Goal: Task Accomplishment & Management: Manage account settings

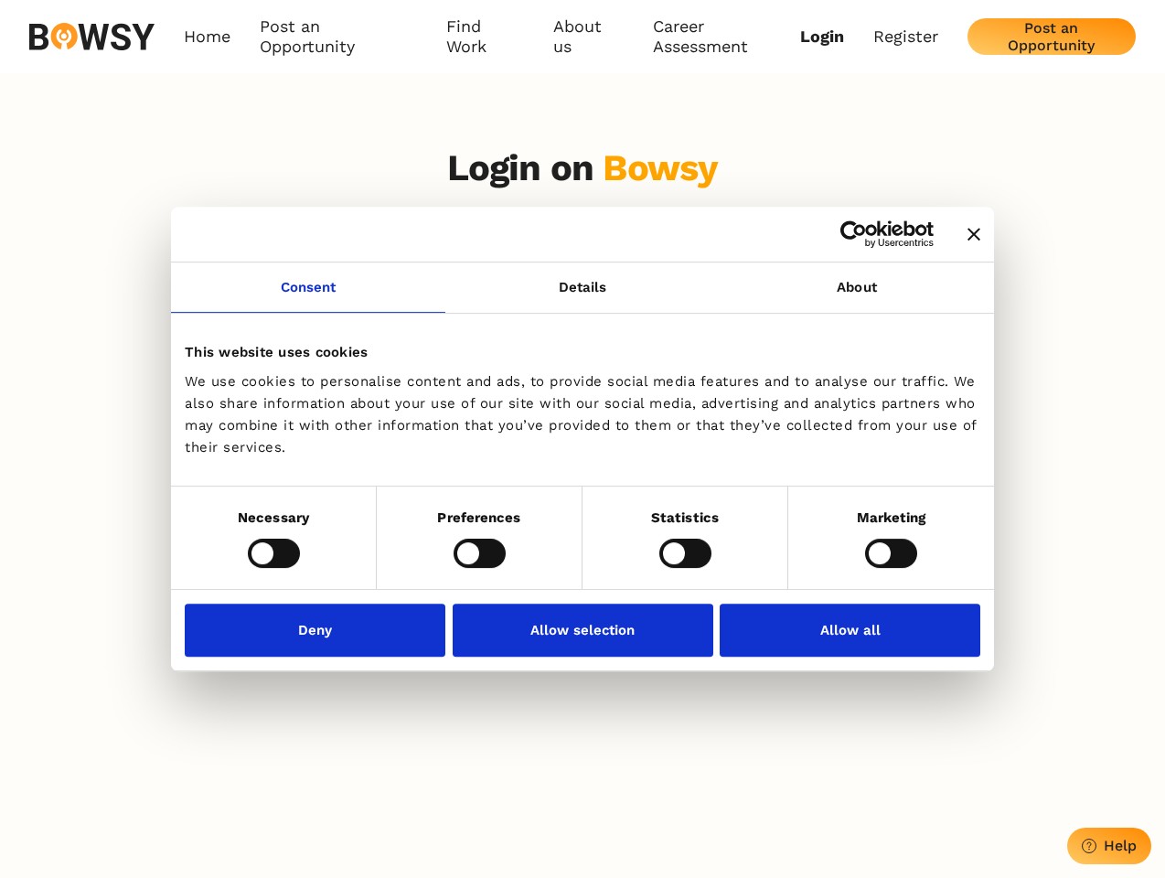
click at [967, 235] on icon "Close banner" at bounding box center [973, 234] width 13 height 13
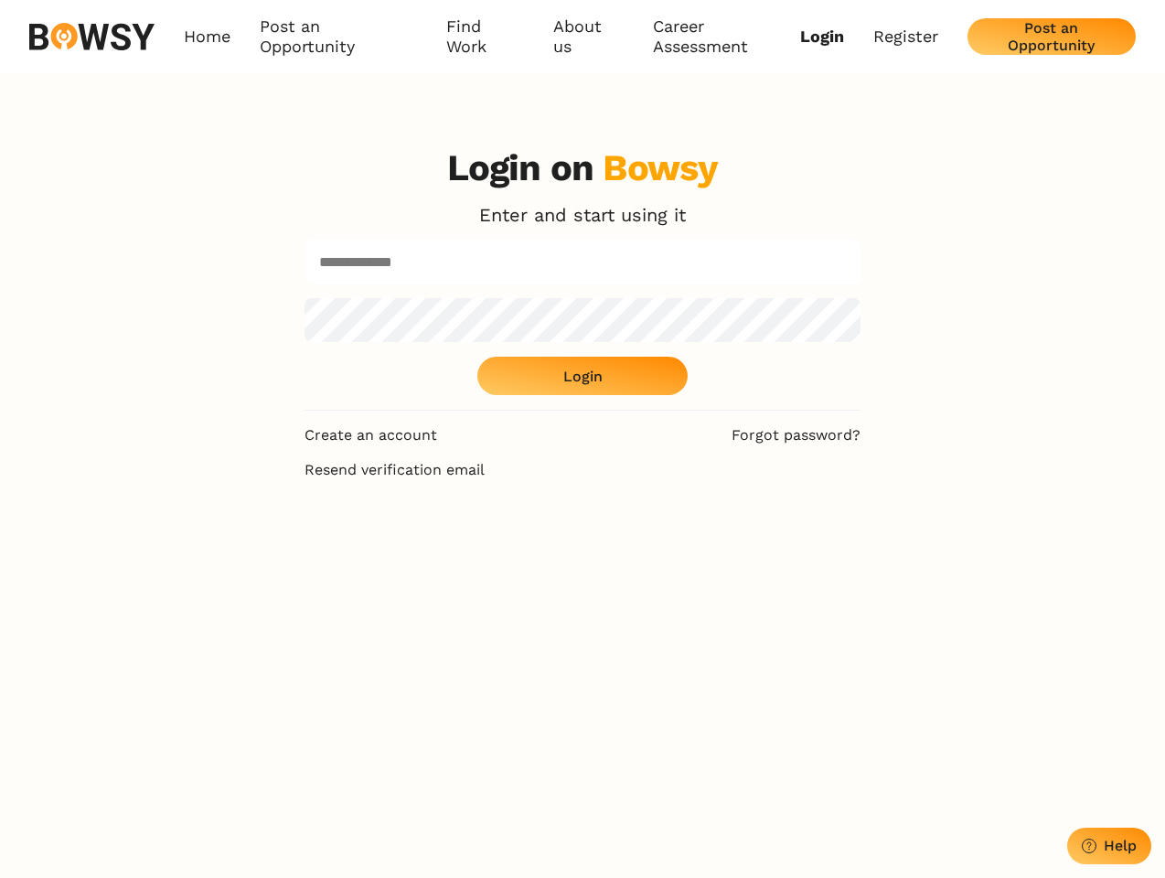
click at [308, 298] on link "Consent" at bounding box center [308, 287] width 274 height 50
click at [857, 298] on div "Login on Bowsy Enter and start using it Login" at bounding box center [583, 278] width 556 height 264
click at [273, 552] on div "Login on Bowsy Enter and start using it Login Create an account Forgot password…" at bounding box center [582, 571] width 1165 height 878
click at [479, 552] on div "Login on Bowsy Enter and start using it Login Create an account Forgot password…" at bounding box center [582, 571] width 585 height 878
click at [685, 552] on div "Login on Bowsy Enter and start using it Login Create an account Forgot password…" at bounding box center [582, 571] width 585 height 878
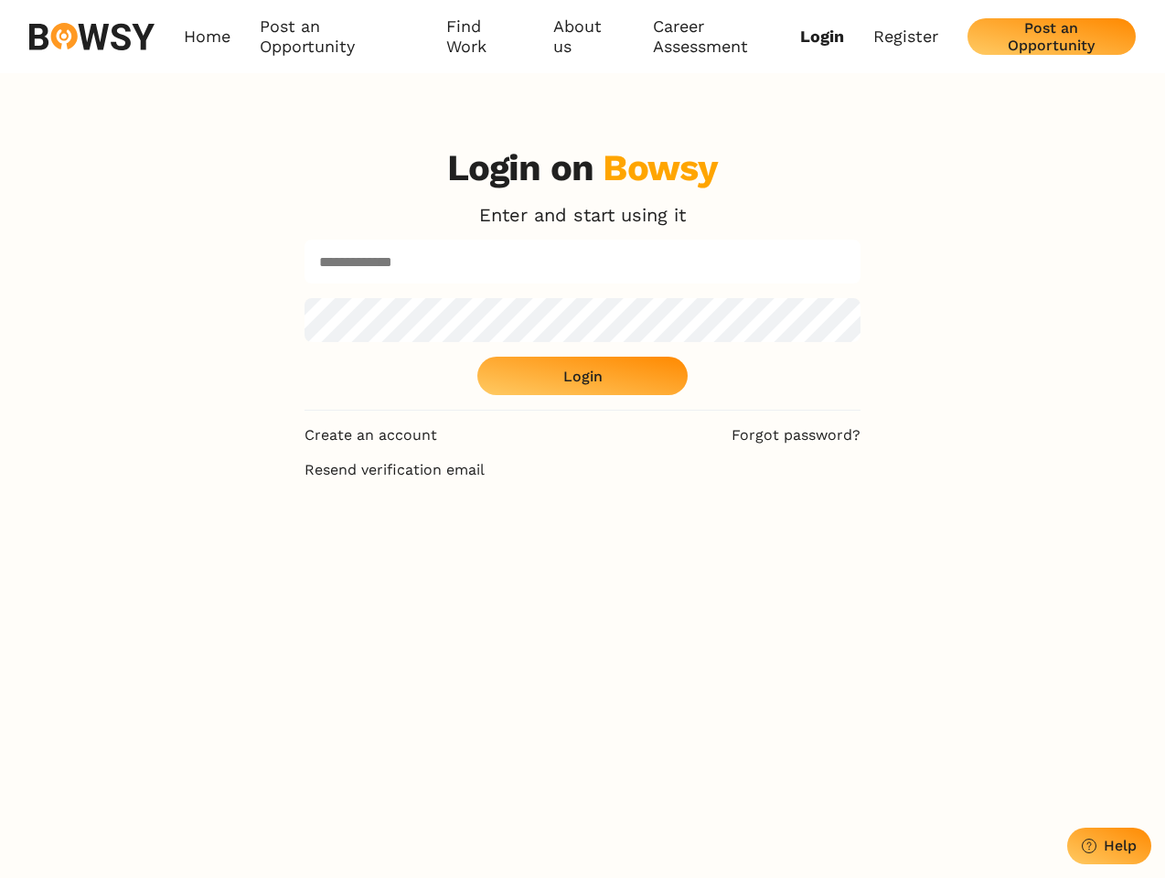
click at [891, 552] on div "Login on Bowsy Enter and start using it Login Create an account Forgot password…" at bounding box center [582, 571] width 1165 height 878
click at [320, 629] on div "Login on Bowsy Enter and start using it Login Create an account Forgot password…" at bounding box center [582, 571] width 585 height 878
click at [582, 629] on div "Login on Bowsy Enter and start using it Login Create an account Forgot password…" at bounding box center [582, 571] width 585 height 878
